Goal: Task Accomplishment & Management: Manage account settings

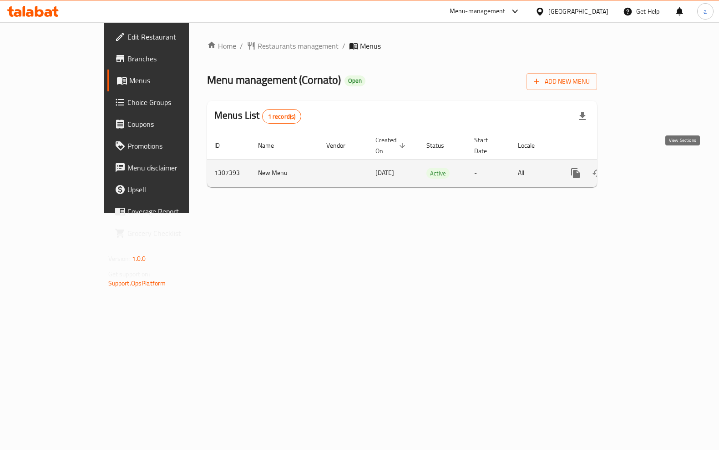
click at [652, 169] on link "enhanced table" at bounding box center [641, 173] width 22 height 22
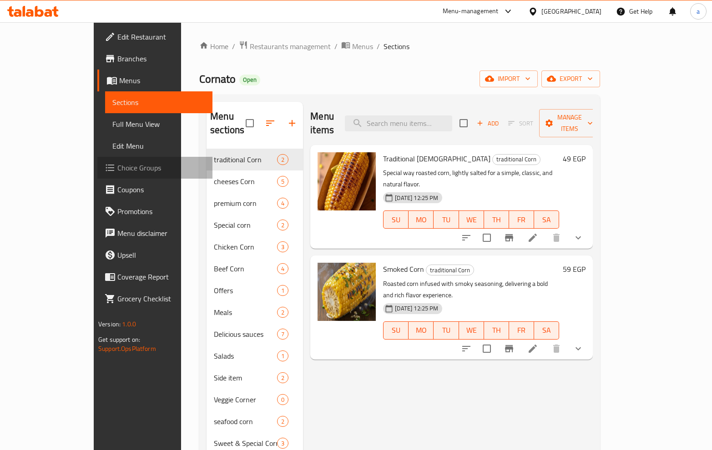
click at [117, 170] on span "Choice Groups" at bounding box center [161, 167] width 88 height 11
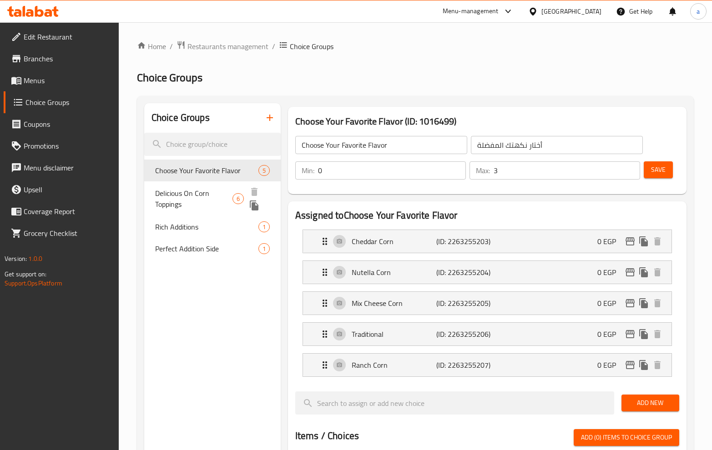
click at [173, 197] on span "Delicious On Corn Toppings" at bounding box center [193, 199] width 77 height 22
type input "Delicious On Corn Toppings"
type input "إضافات لذيذة على حبة الذرة"
type input "6"
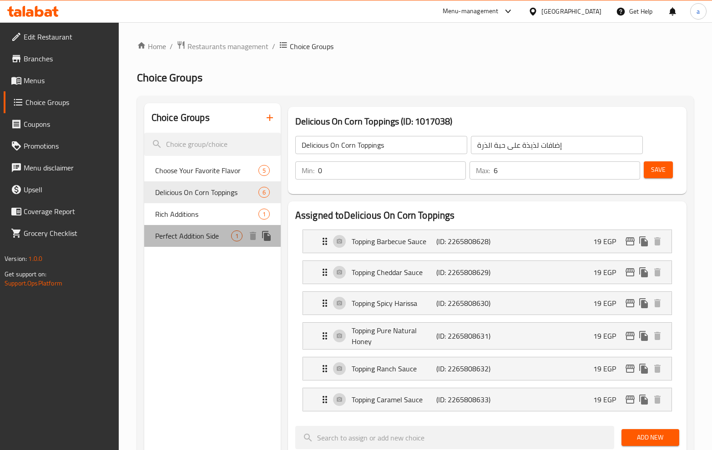
click at [194, 244] on div "Perfect Addition Side 1" at bounding box center [212, 236] width 136 height 22
type input "Perfect Addition Side"
type input "إضافة مثالية جانبيه"
type input "1"
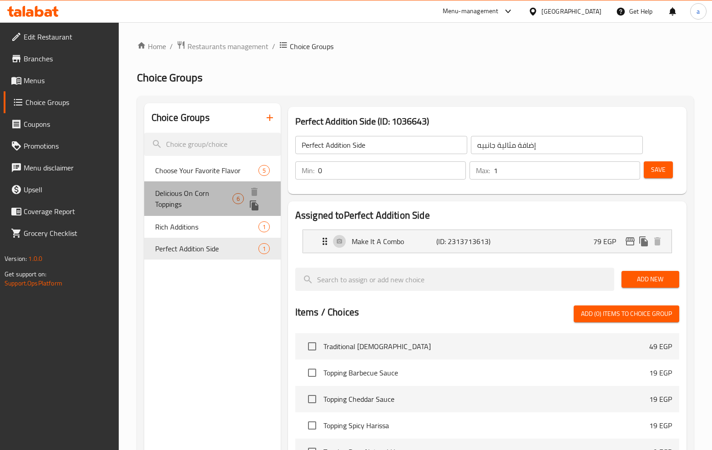
click at [223, 195] on span "Delicious On Corn Toppings" at bounding box center [193, 199] width 77 height 22
type input "Delicious On Corn Toppings"
type input "إضافات لذيذة على حبة الذرة"
type input "6"
